Goal: Navigation & Orientation: Find specific page/section

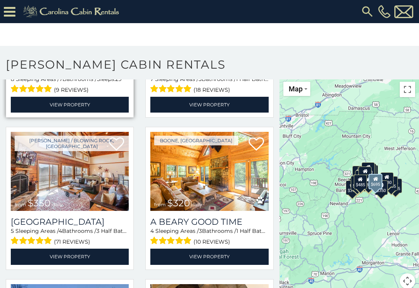
scroll to position [1659, 0]
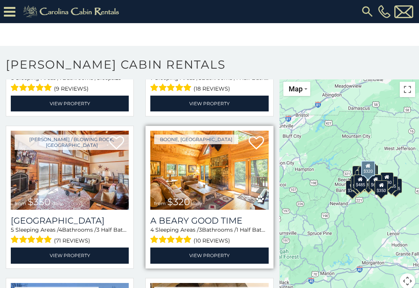
click at [210, 187] on img at bounding box center [209, 170] width 118 height 79
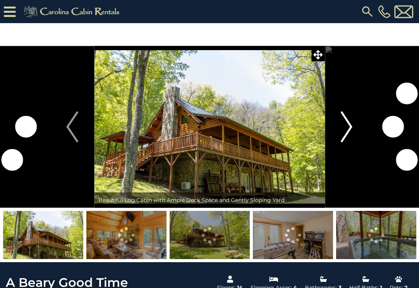
click at [347, 123] on img "Next" at bounding box center [347, 126] width 12 height 31
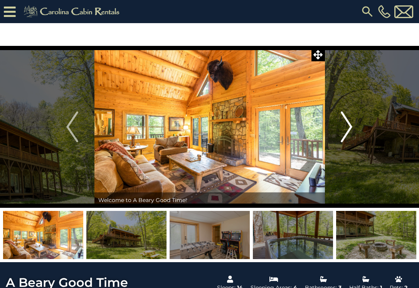
click at [348, 123] on img "Next" at bounding box center [347, 126] width 12 height 31
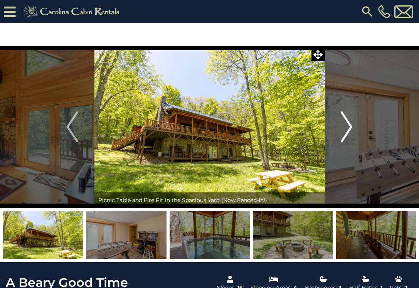
click at [348, 123] on img "Next" at bounding box center [347, 126] width 12 height 31
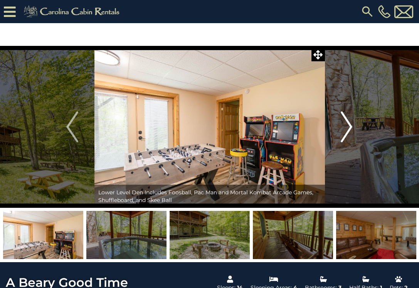
click at [348, 123] on img "Next" at bounding box center [347, 126] width 12 height 31
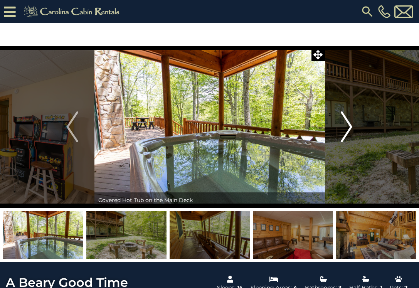
click at [348, 123] on img "Next" at bounding box center [347, 126] width 12 height 31
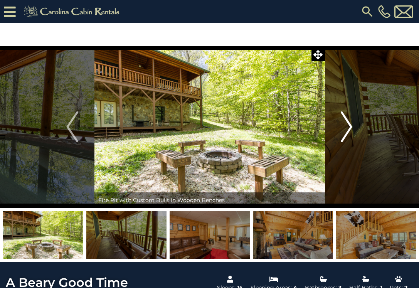
click at [348, 123] on img "Next" at bounding box center [347, 126] width 12 height 31
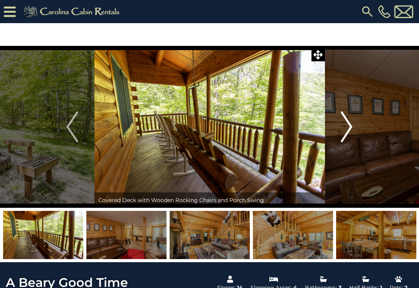
click at [348, 123] on img "Next" at bounding box center [347, 126] width 12 height 31
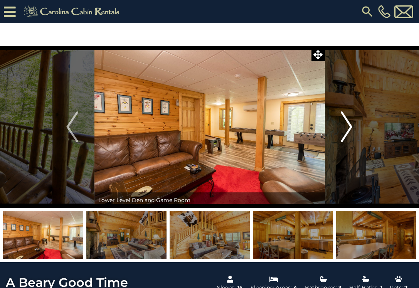
click at [348, 123] on img "Next" at bounding box center [347, 126] width 12 height 31
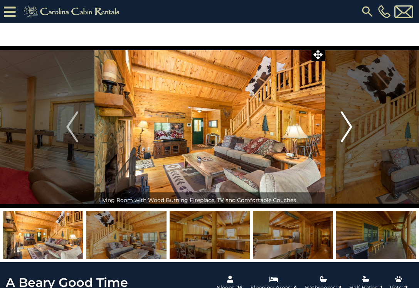
click at [348, 123] on img "Next" at bounding box center [347, 126] width 12 height 31
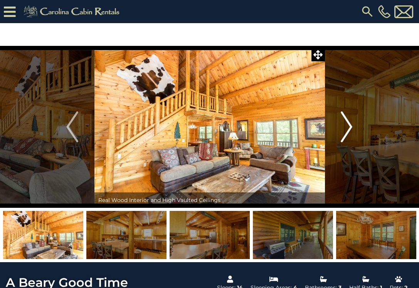
click at [348, 123] on img "Next" at bounding box center [347, 126] width 12 height 31
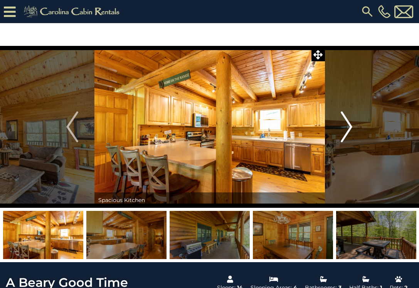
click at [348, 123] on img "Next" at bounding box center [347, 126] width 12 height 31
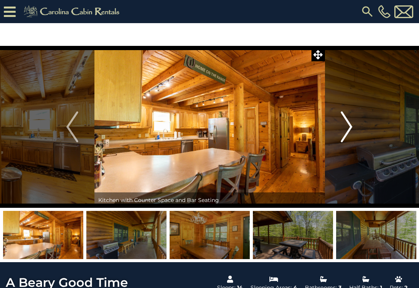
click at [348, 123] on img "Next" at bounding box center [347, 126] width 12 height 31
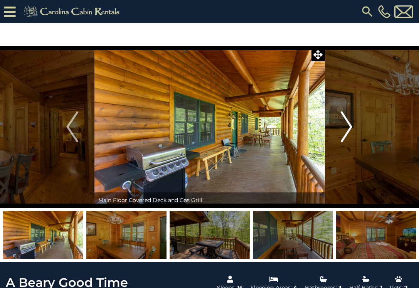
click at [348, 123] on img "Next" at bounding box center [347, 126] width 12 height 31
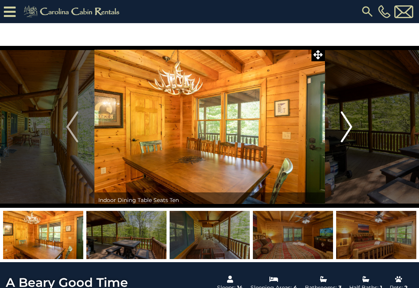
click at [348, 123] on img "Next" at bounding box center [347, 126] width 12 height 31
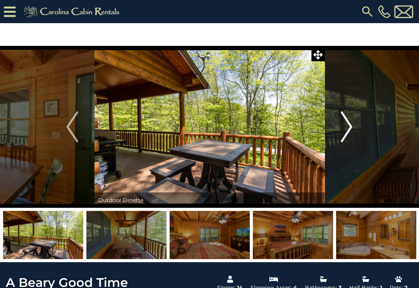
click at [348, 123] on img "Next" at bounding box center [347, 126] width 12 height 31
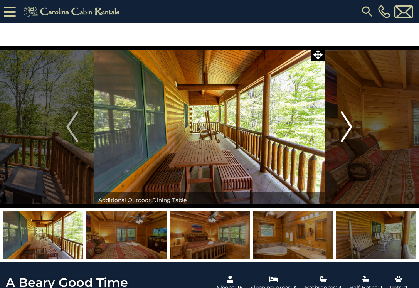
click at [348, 123] on img "Next" at bounding box center [347, 126] width 12 height 31
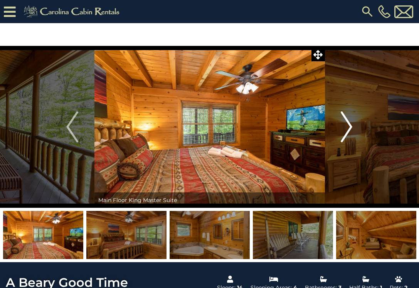
click at [348, 123] on img "Next" at bounding box center [347, 126] width 12 height 31
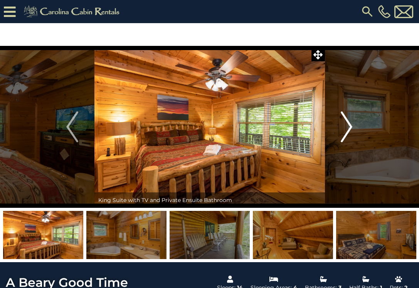
click at [348, 123] on img "Next" at bounding box center [347, 126] width 12 height 31
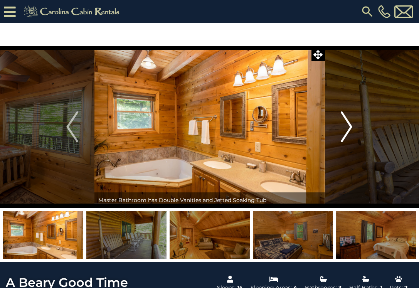
click at [348, 123] on img "Next" at bounding box center [347, 126] width 12 height 31
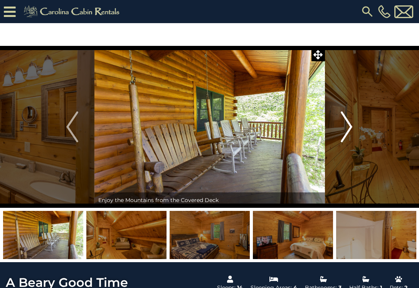
click at [348, 123] on img "Next" at bounding box center [347, 126] width 12 height 31
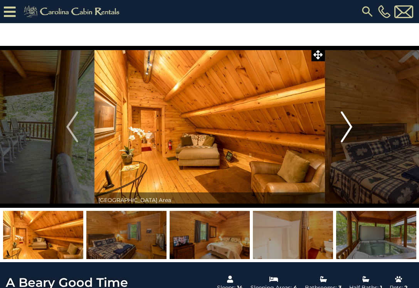
click at [348, 123] on img "Next" at bounding box center [347, 126] width 12 height 31
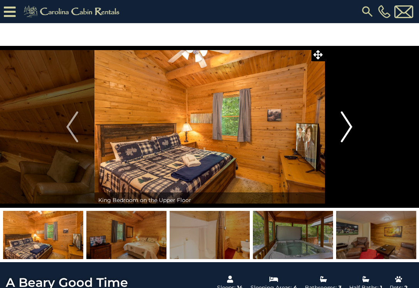
click at [348, 123] on img "Next" at bounding box center [347, 126] width 12 height 31
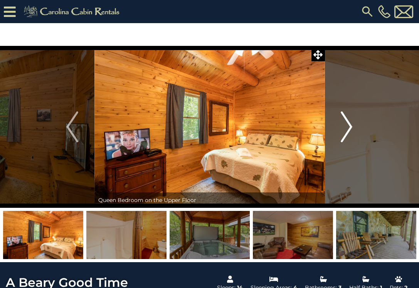
click at [348, 123] on img "Next" at bounding box center [347, 126] width 12 height 31
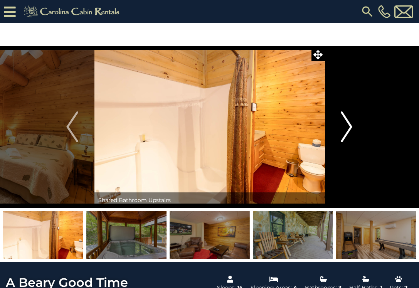
click at [348, 123] on img "Next" at bounding box center [347, 126] width 12 height 31
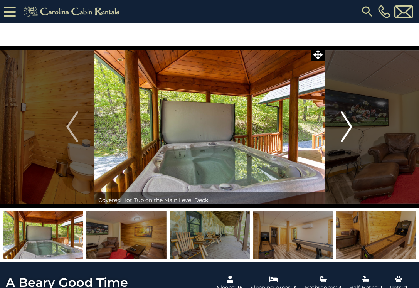
click at [348, 123] on img "Next" at bounding box center [347, 126] width 12 height 31
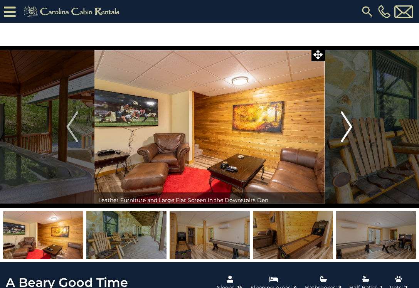
click at [348, 123] on img "Next" at bounding box center [347, 126] width 12 height 31
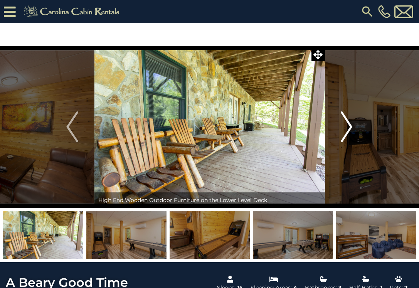
click at [348, 123] on img "Next" at bounding box center [347, 126] width 12 height 31
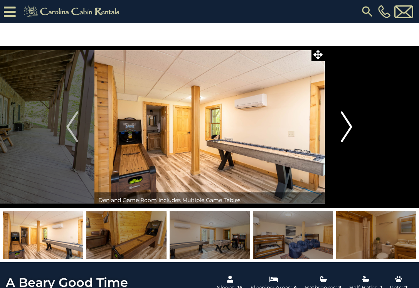
click at [348, 123] on img "Next" at bounding box center [347, 126] width 12 height 31
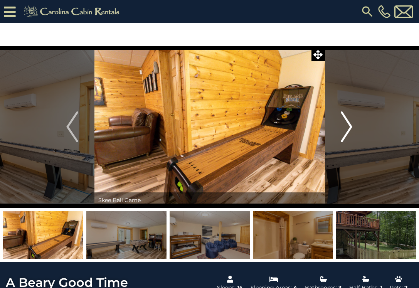
click at [348, 123] on img "Next" at bounding box center [347, 126] width 12 height 31
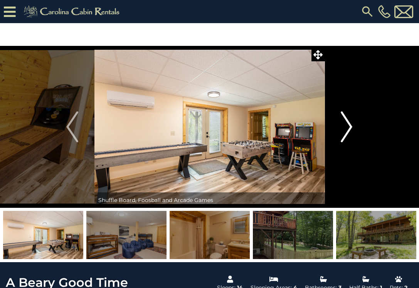
click at [348, 124] on img "Next" at bounding box center [347, 126] width 12 height 31
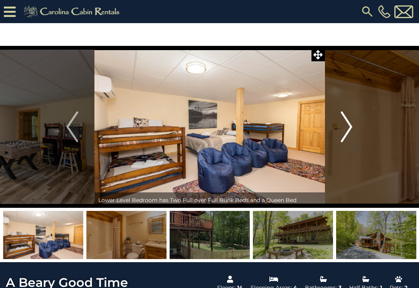
click at [348, 125] on img "Next" at bounding box center [347, 126] width 12 height 31
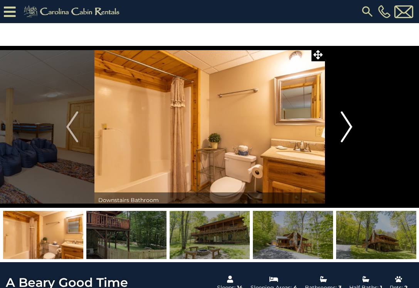
click at [348, 125] on img "Next" at bounding box center [347, 126] width 12 height 31
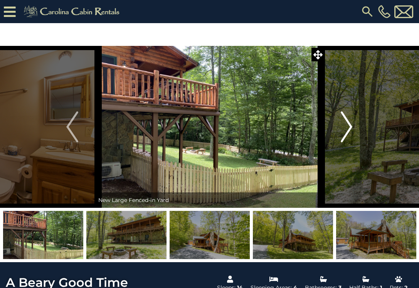
click at [348, 125] on img "Next" at bounding box center [347, 126] width 12 height 31
